Goal: Transaction & Acquisition: Purchase product/service

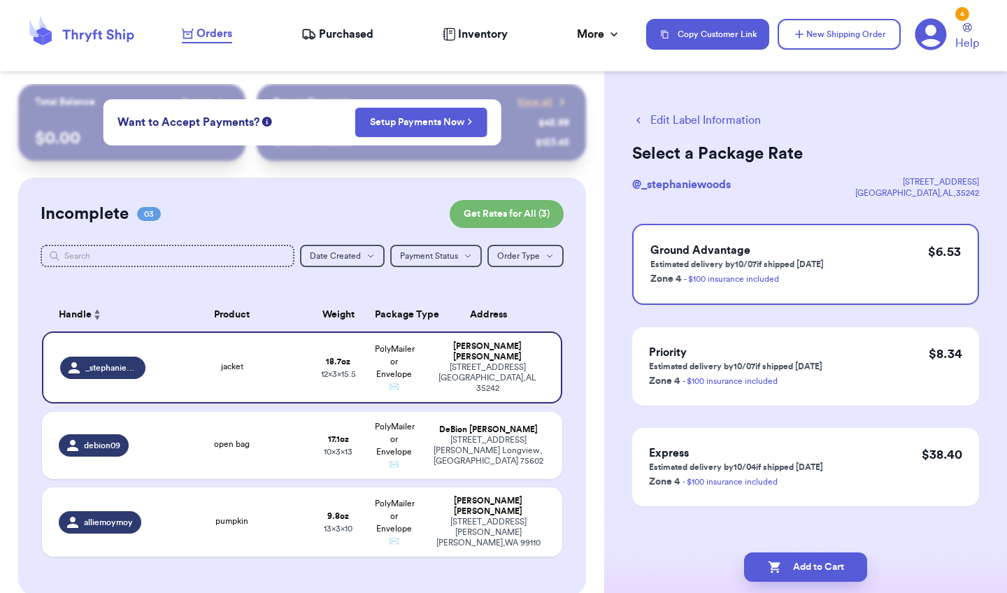
scroll to position [68, 0]
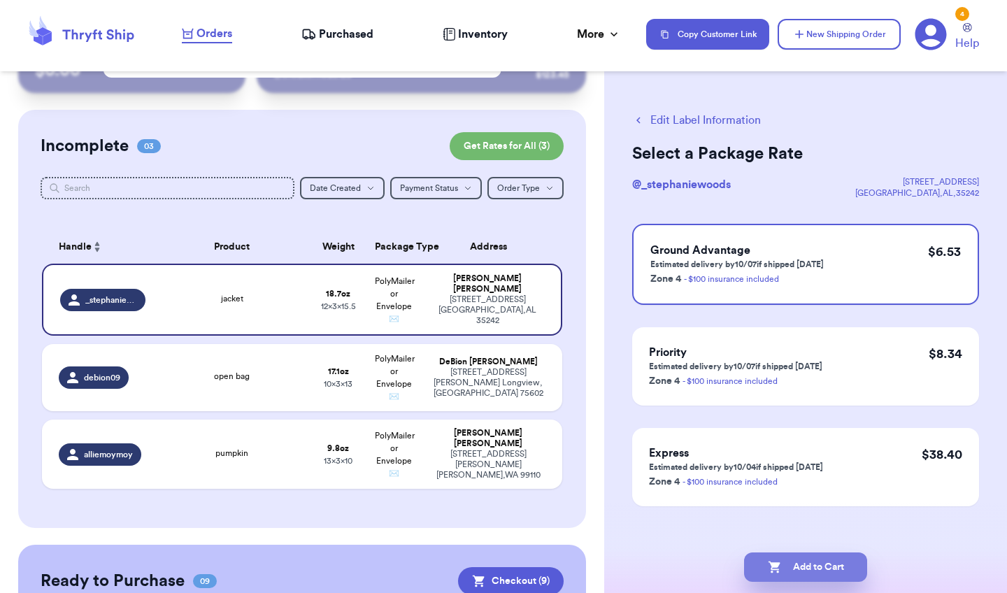
click at [852, 570] on button "Add to Cart" at bounding box center [805, 566] width 123 height 29
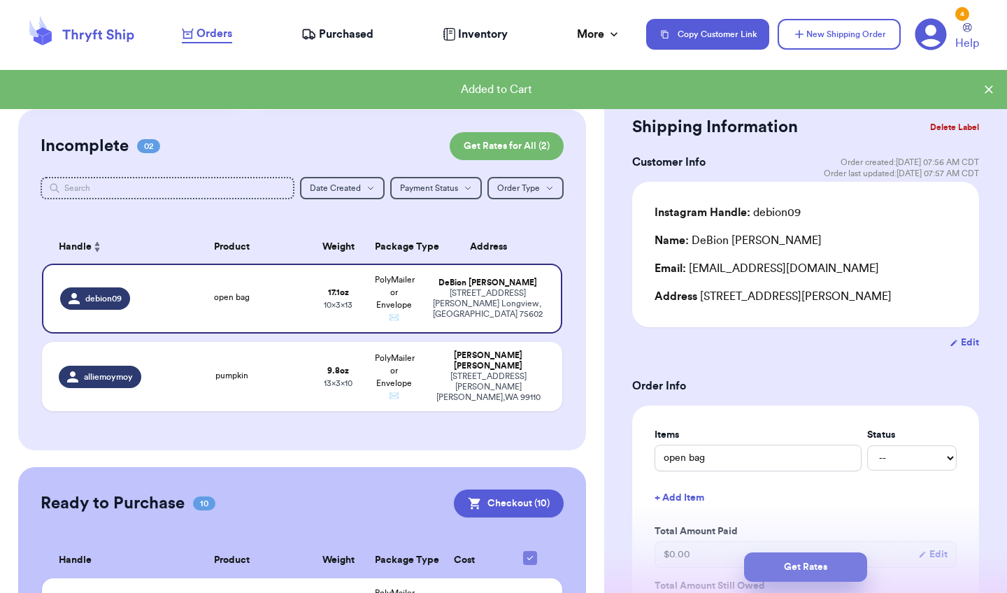
click at [777, 564] on button "Get Rates" at bounding box center [805, 566] width 123 height 29
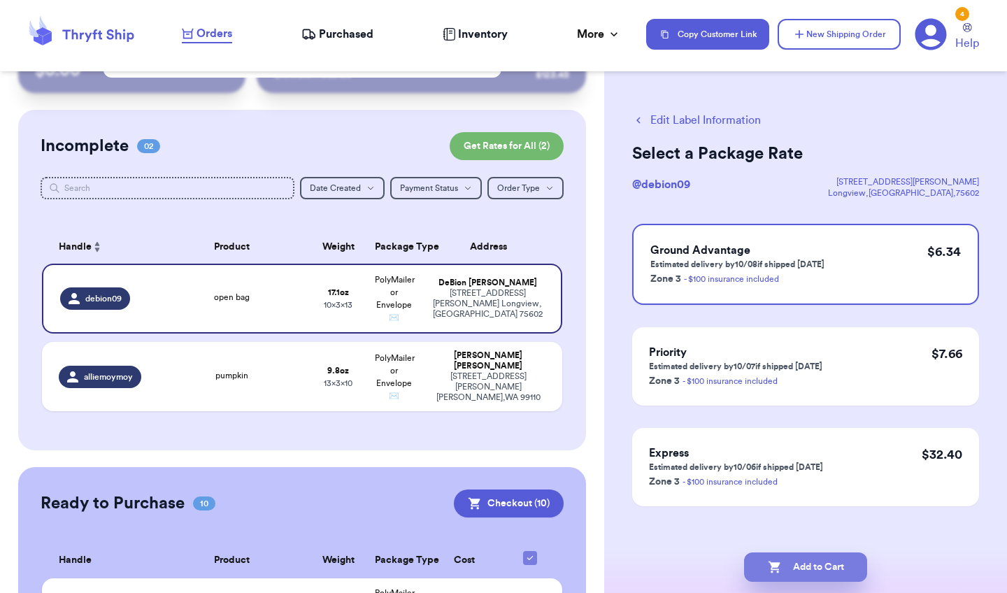
click at [765, 559] on button "Add to Cart" at bounding box center [805, 566] width 123 height 29
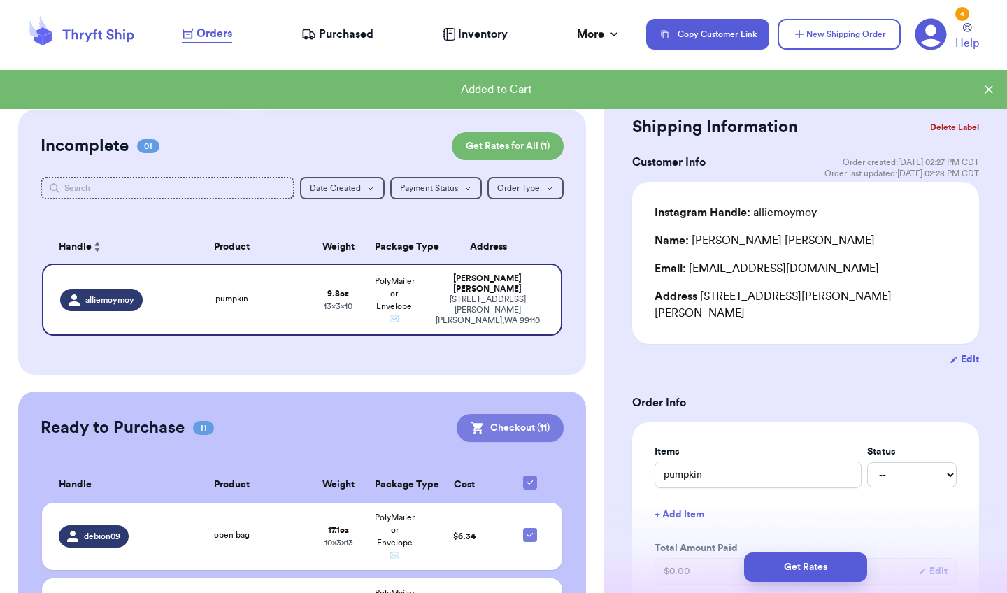
click at [524, 432] on button "Checkout ( 11 )" at bounding box center [510, 428] width 107 height 28
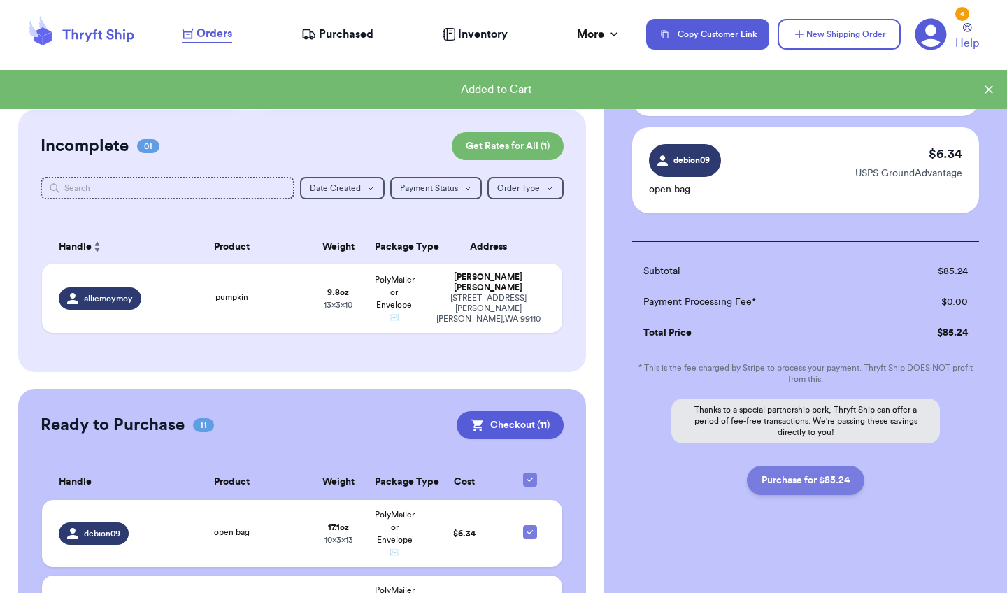
scroll to position [1018, 0]
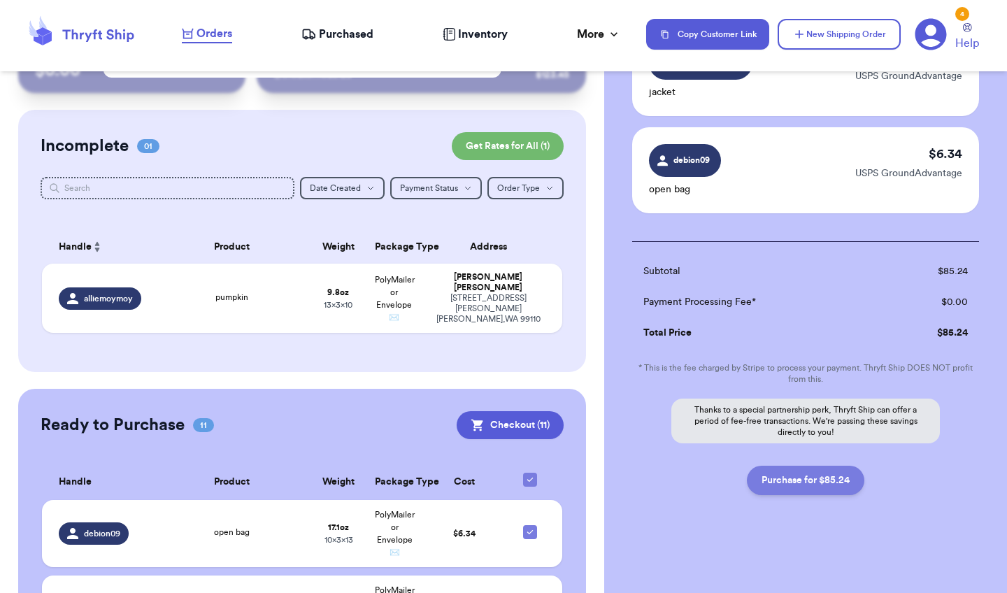
click at [813, 486] on button "Purchase for $85.24" at bounding box center [805, 480] width 117 height 29
checkbox input "false"
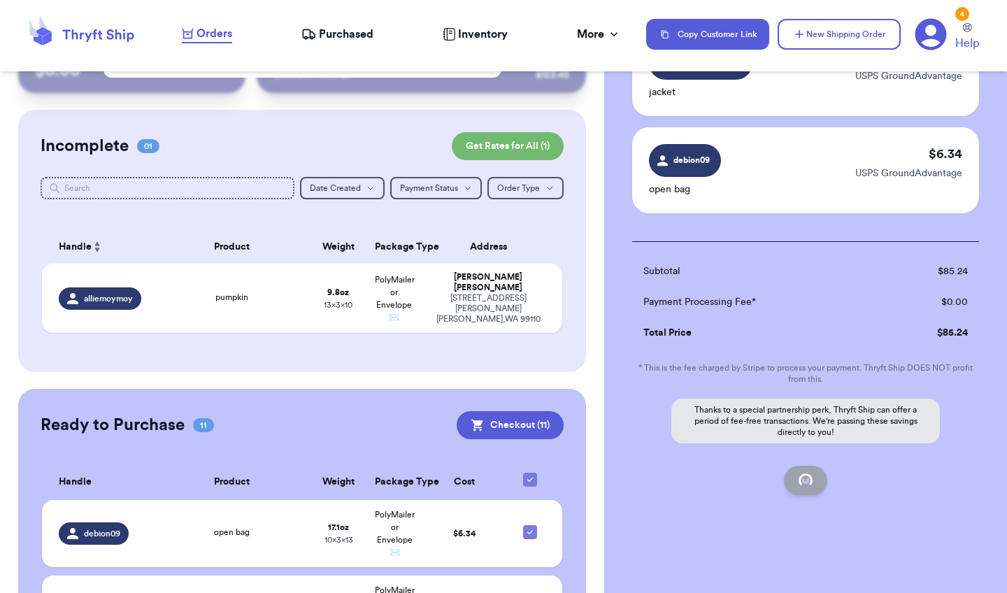
checkbox input "false"
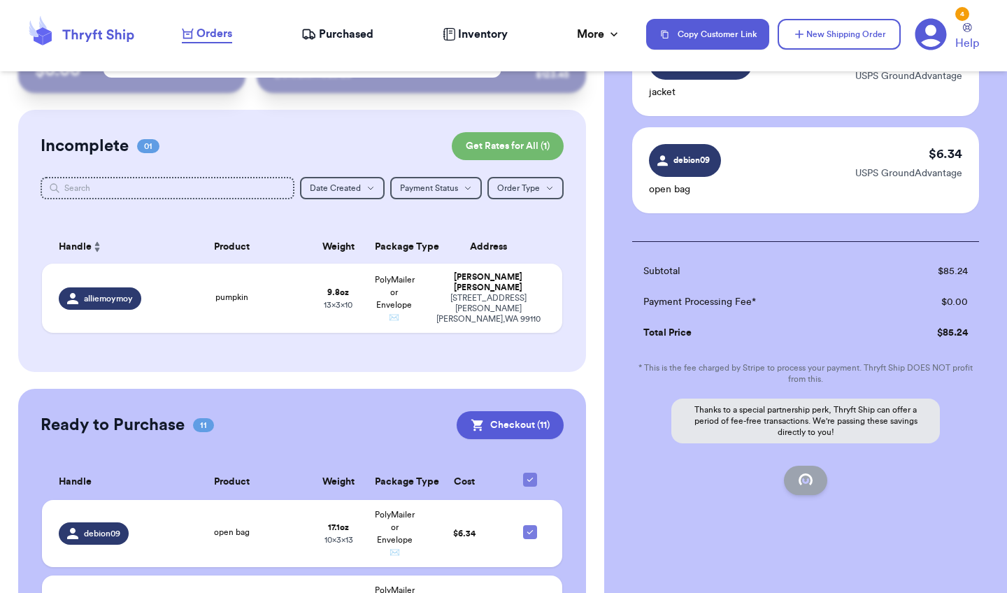
checkbox input "false"
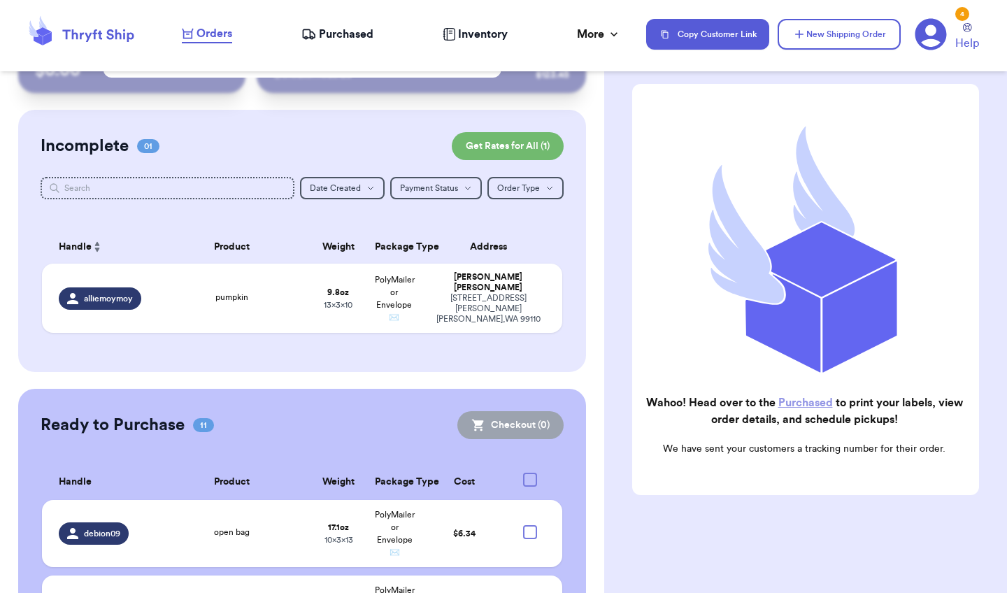
scroll to position [89, 0]
checkbox input "true"
